Goal: Information Seeking & Learning: Learn about a topic

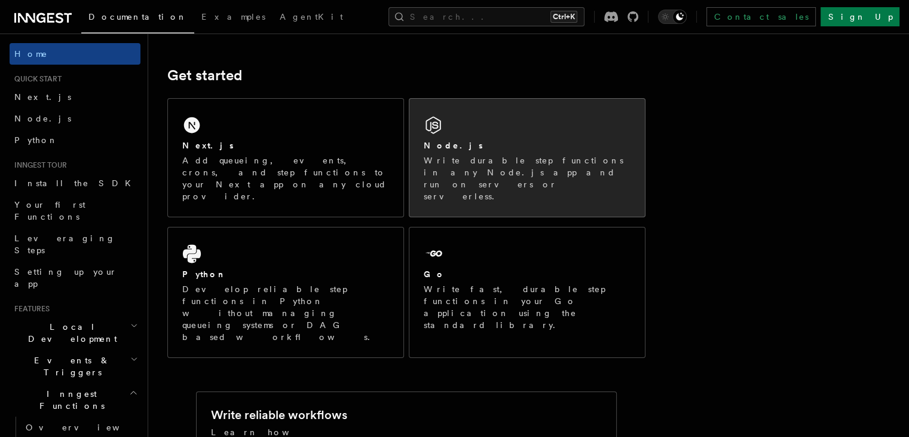
scroll to position [151, 0]
click at [498, 137] on div "Node.js Write durable step functions in any Node.js app and run on servers or s…" at bounding box center [528, 158] width 236 height 118
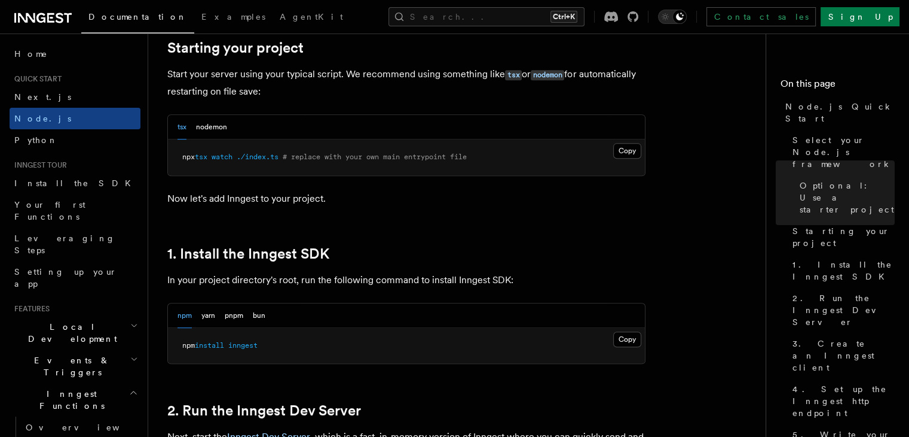
scroll to position [579, 0]
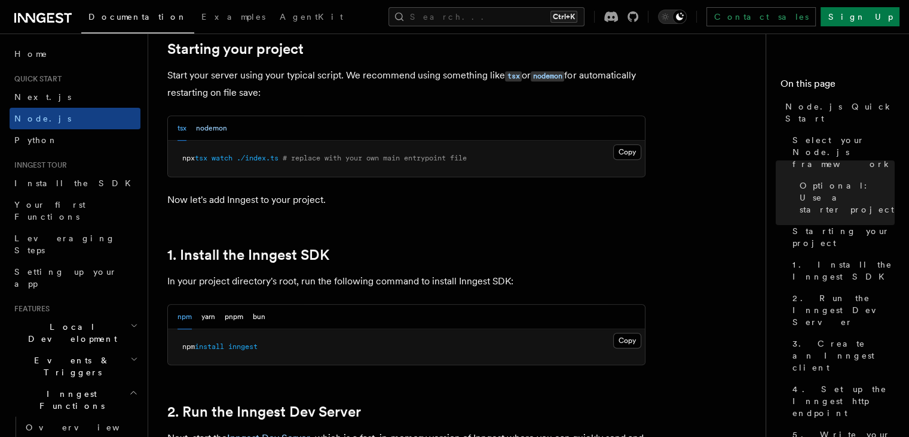
click at [207, 123] on button "nodemon" at bounding box center [211, 128] width 31 height 25
click at [178, 127] on button "tsx" at bounding box center [182, 128] width 9 height 25
click at [211, 132] on button "nodemon" at bounding box center [211, 128] width 31 height 25
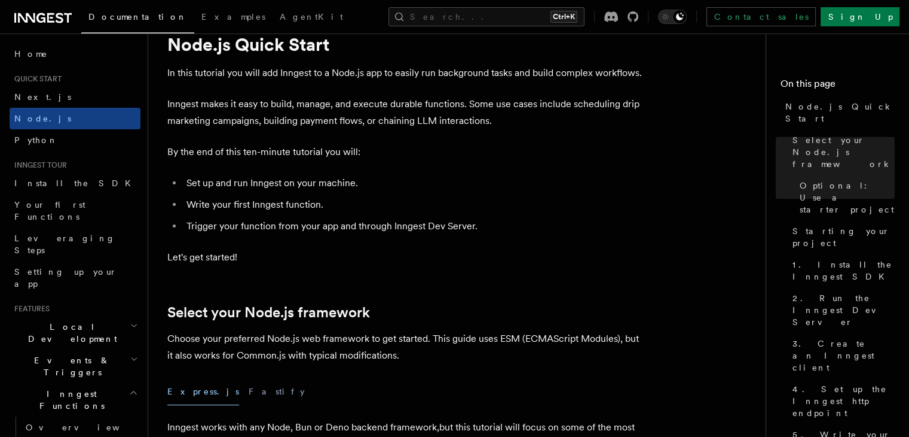
scroll to position [0, 0]
